Goal: Information Seeking & Learning: Learn about a topic

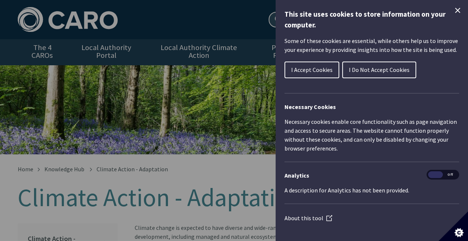
click at [318, 71] on span "I Accept Cookies" at bounding box center [311, 69] width 41 height 7
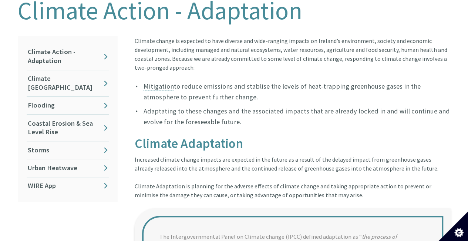
scroll to position [185, 0]
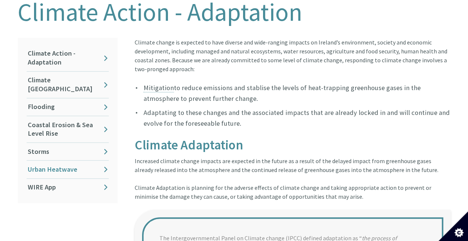
click at [58, 160] on link "Urban Heatwave" at bounding box center [68, 168] width 82 height 17
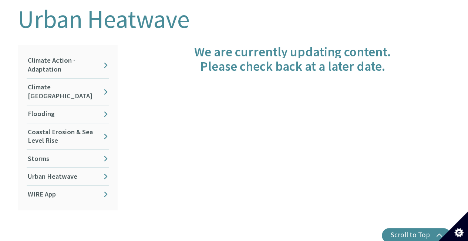
scroll to position [185, 0]
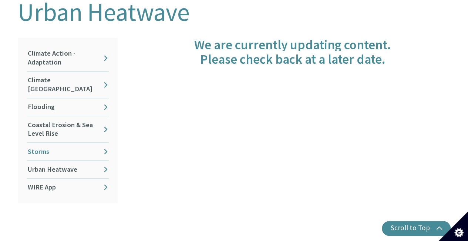
click at [41, 142] on link "Storms" at bounding box center [68, 150] width 82 height 17
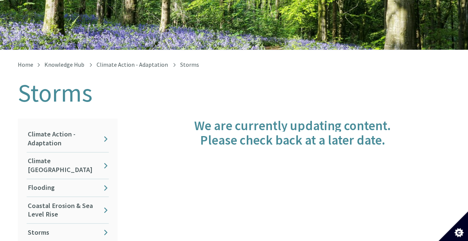
scroll to position [185, 0]
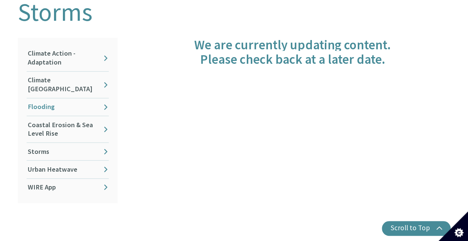
click at [47, 98] on link "Flooding" at bounding box center [68, 106] width 82 height 17
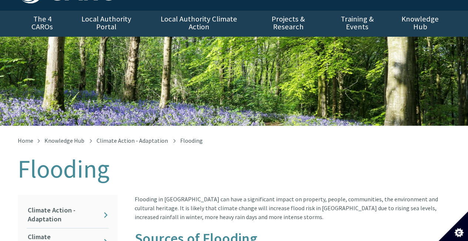
scroll to position [74, 0]
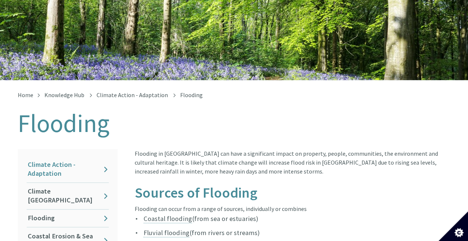
click at [53, 163] on link "Climate Action - Adaptation" at bounding box center [68, 169] width 82 height 26
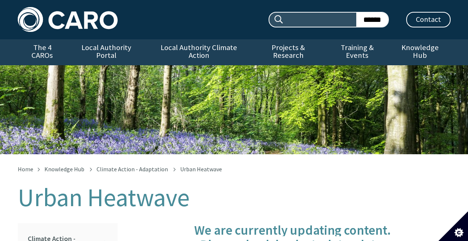
scroll to position [193, 0]
